Goal: Information Seeking & Learning: Find specific fact

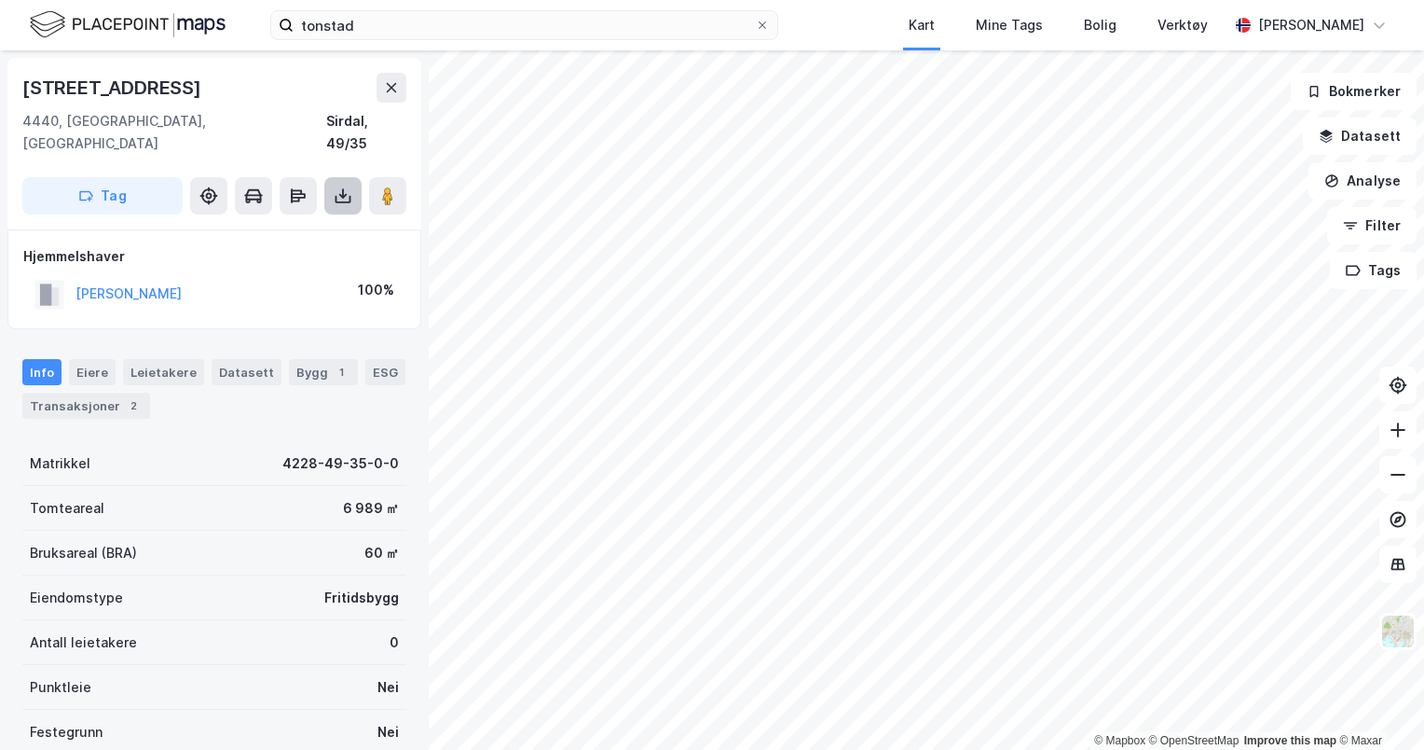
click at [353, 177] on button at bounding box center [342, 195] width 37 height 37
click at [282, 221] on div "Last ned grunnbok" at bounding box center [262, 233] width 199 height 30
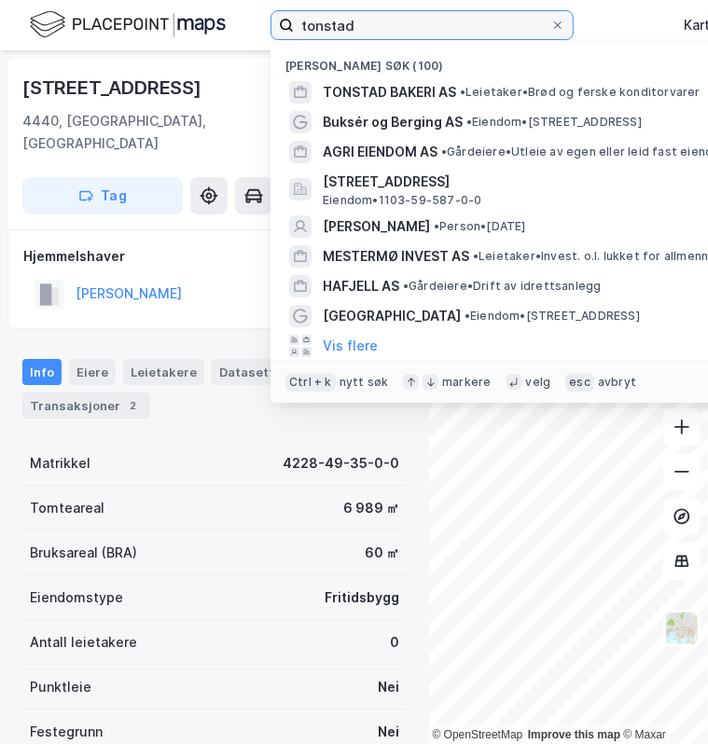
drag, startPoint x: 396, startPoint y: 22, endPoint x: 190, endPoint y: 17, distance: 206.1
click at [190, 17] on div "tonstad Nylige søk (100) TONSTAD BAKERI AS • [PERSON_NAME] og ferske konditorva…" at bounding box center [354, 25] width 708 height 50
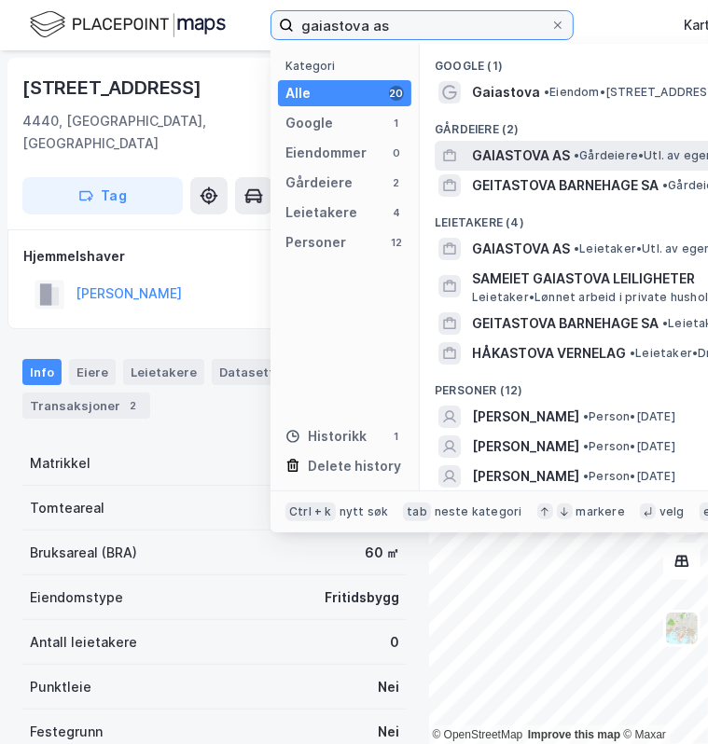
type input "gaiastova as"
click at [552, 150] on span "GAIASTOVA AS" at bounding box center [521, 155] width 98 height 22
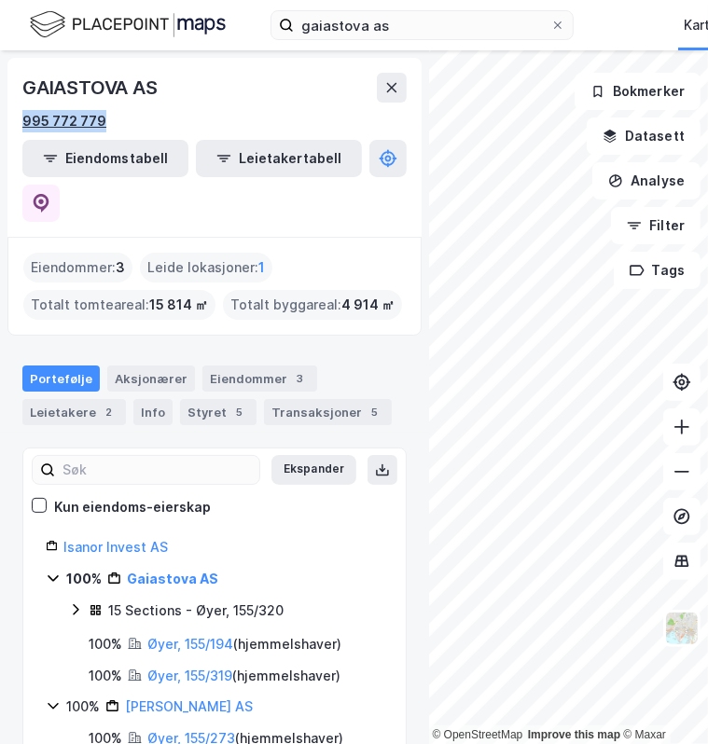
drag, startPoint x: 113, startPoint y: 116, endPoint x: 23, endPoint y: 127, distance: 90.2
click at [23, 127] on div "995 772 779" at bounding box center [214, 121] width 384 height 22
copy div "995 772 779"
